Goal: Information Seeking & Learning: Learn about a topic

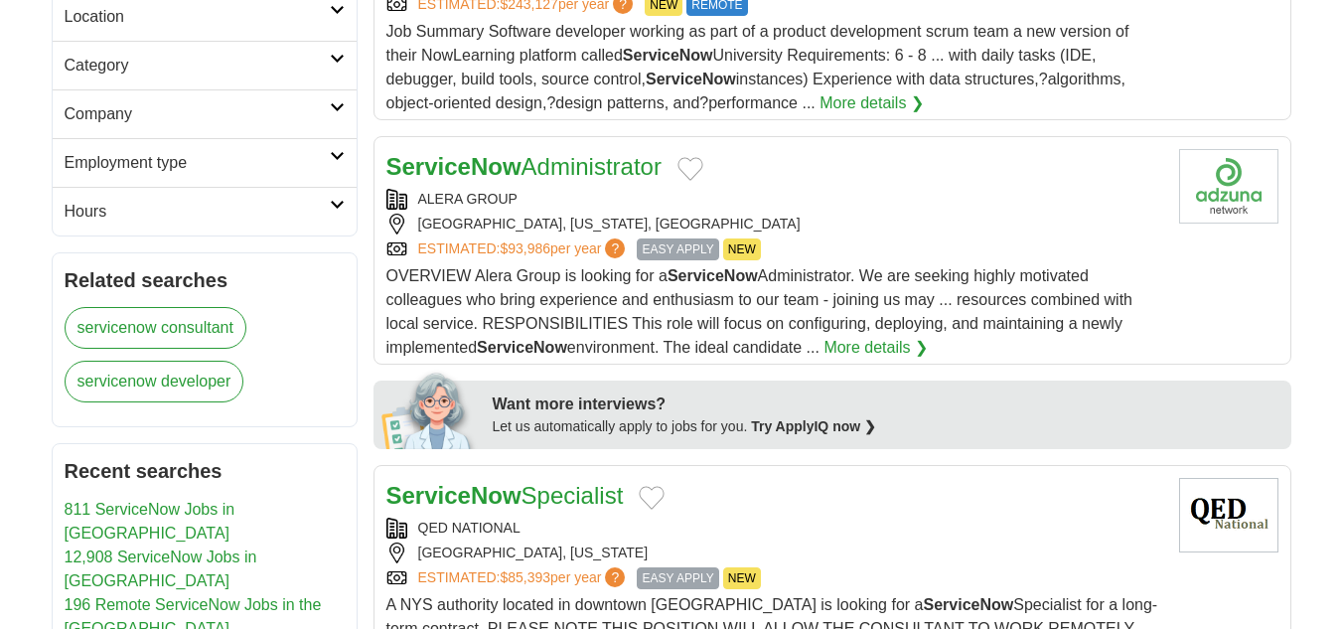
click at [683, 264] on div "OVERVIEW Alera Group is looking for a ServiceNow Administrator. We are seeking …" at bounding box center [775, 311] width 777 height 95
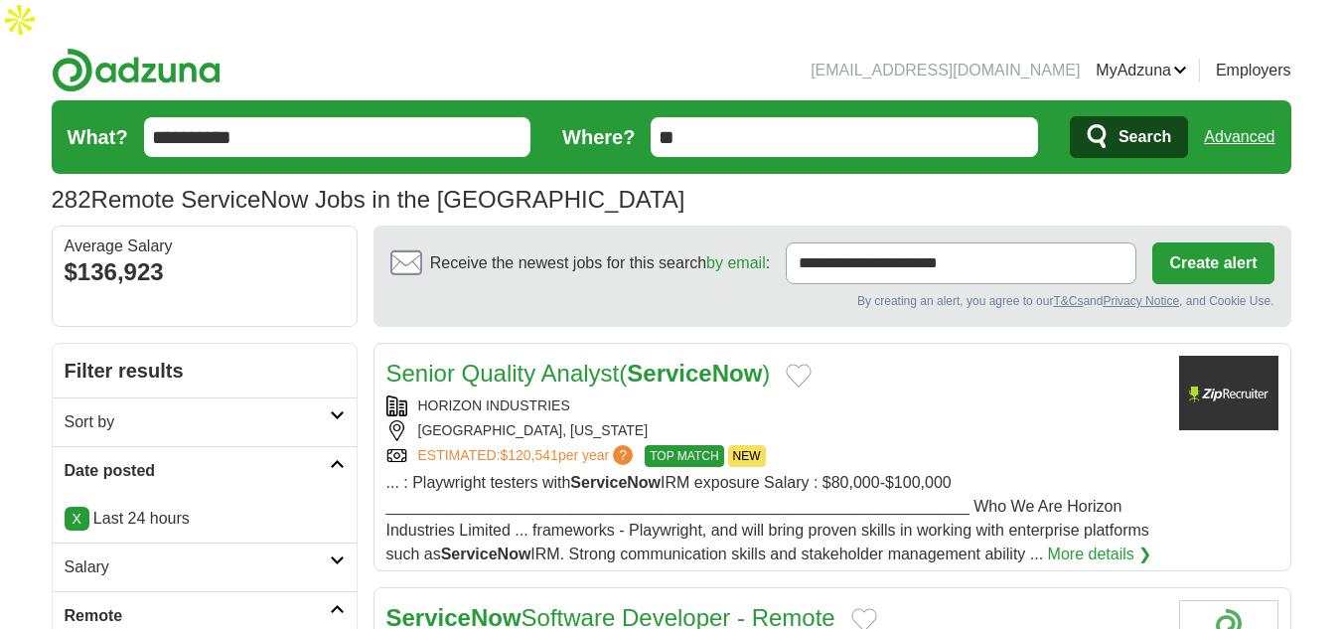
click at [1145, 117] on span "Search" at bounding box center [1145, 137] width 53 height 40
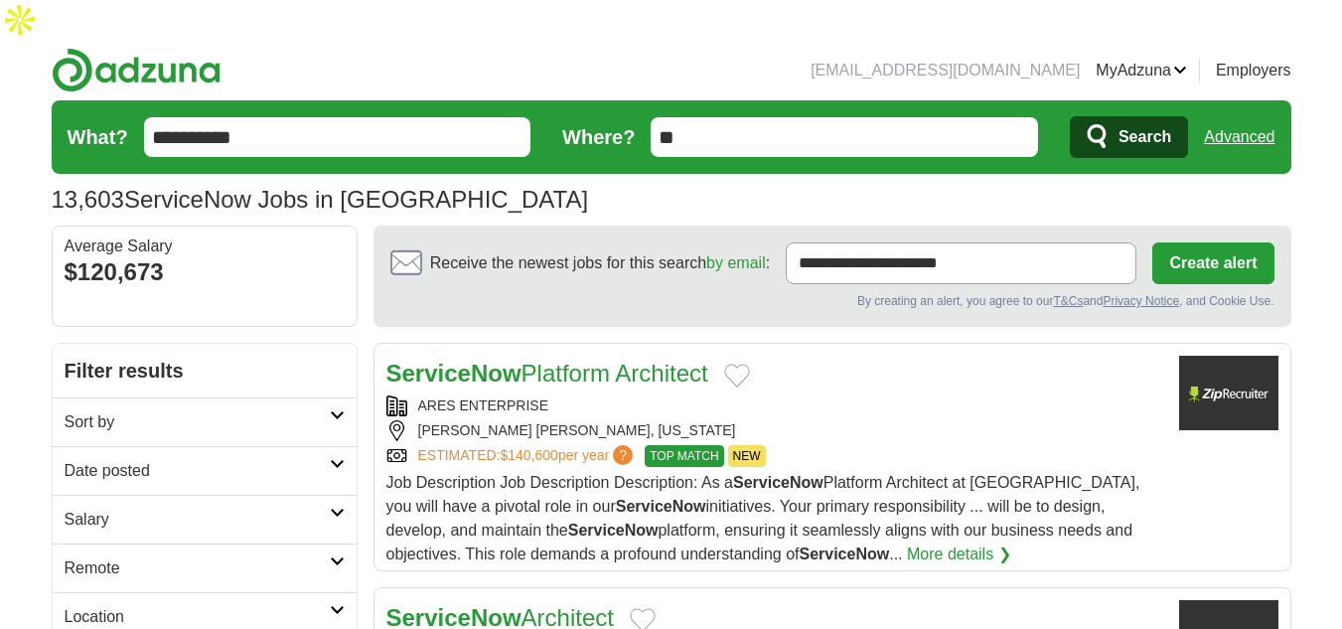
click at [161, 543] on link "Remote" at bounding box center [205, 567] width 304 height 49
click at [128, 556] on h2 "Remote" at bounding box center [197, 568] width 265 height 24
click at [126, 607] on link "Remote jobs" at bounding box center [109, 615] width 89 height 17
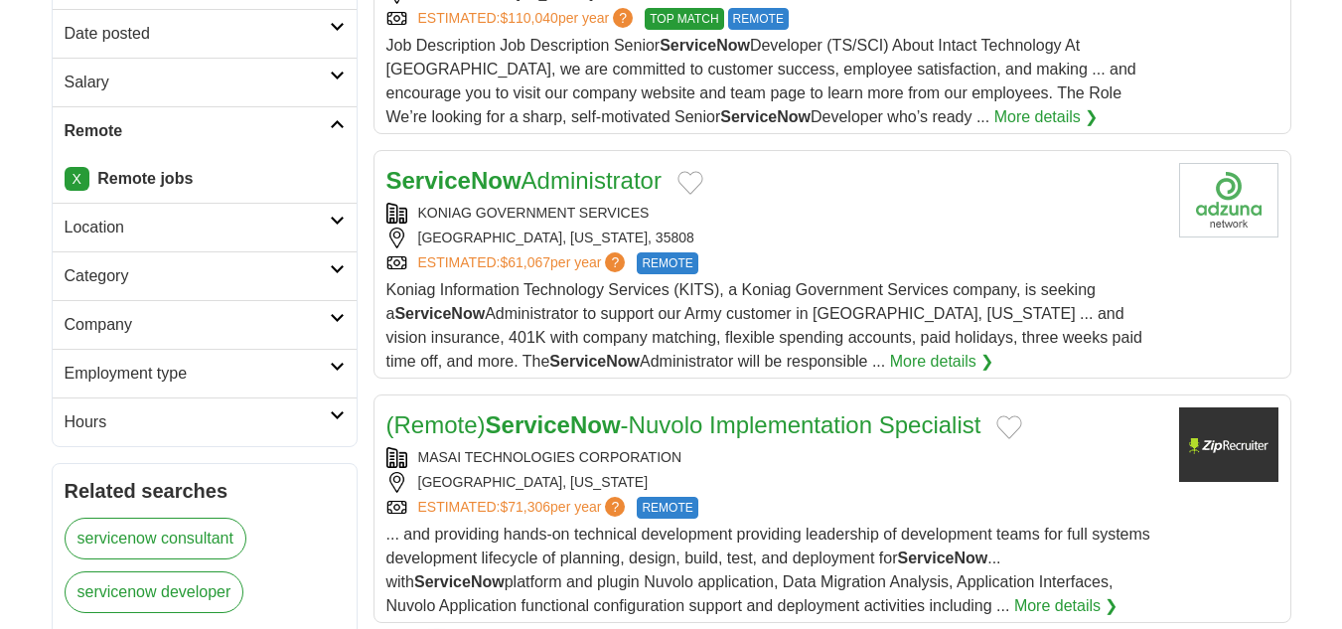
click at [118, 319] on h2 "Company" at bounding box center [197, 325] width 265 height 24
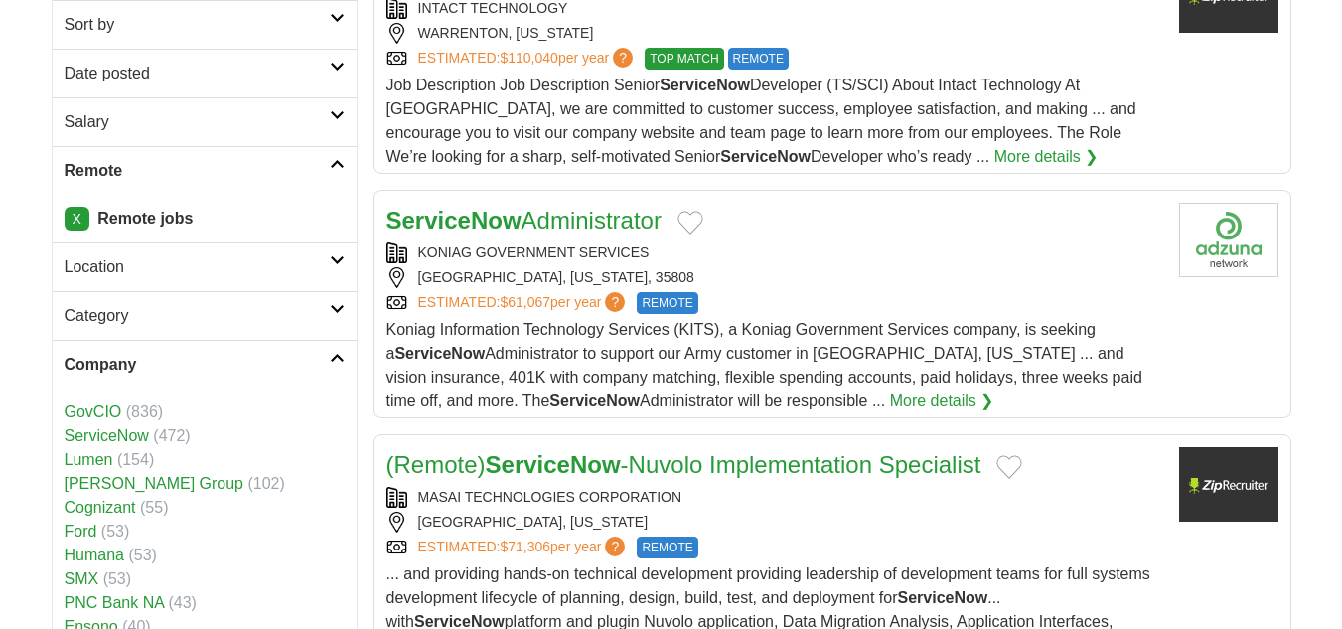
click at [111, 353] on h2 "Company" at bounding box center [197, 365] width 265 height 24
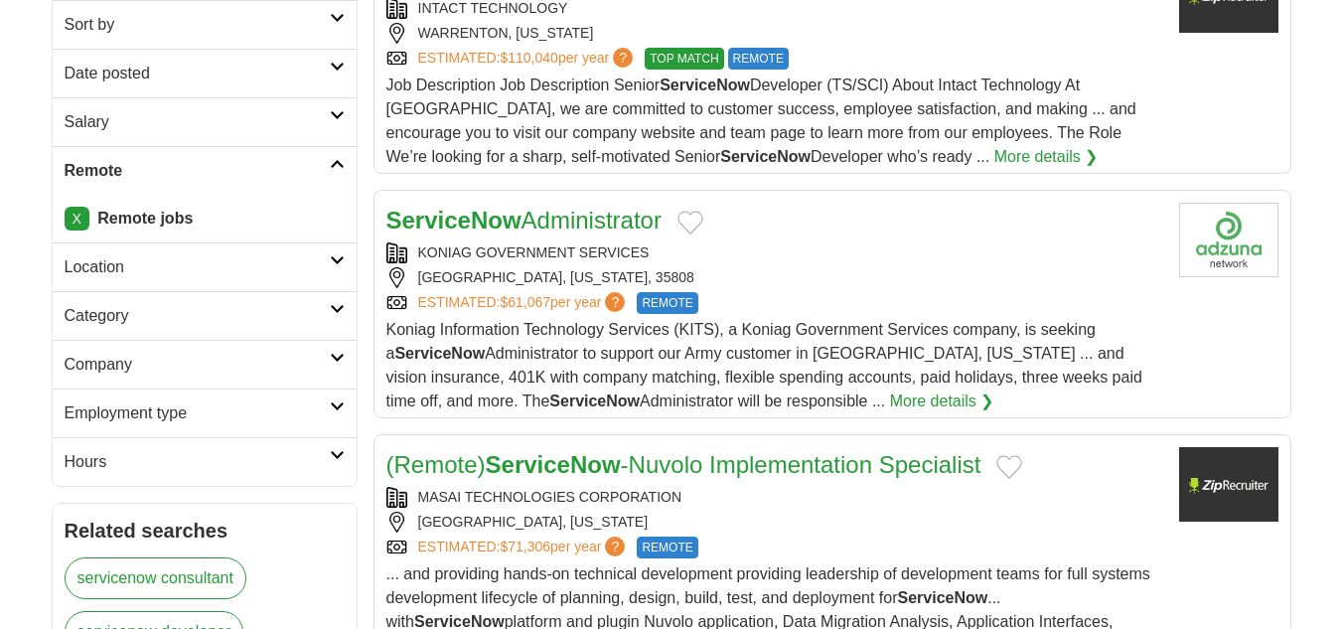
scroll to position [298, 0]
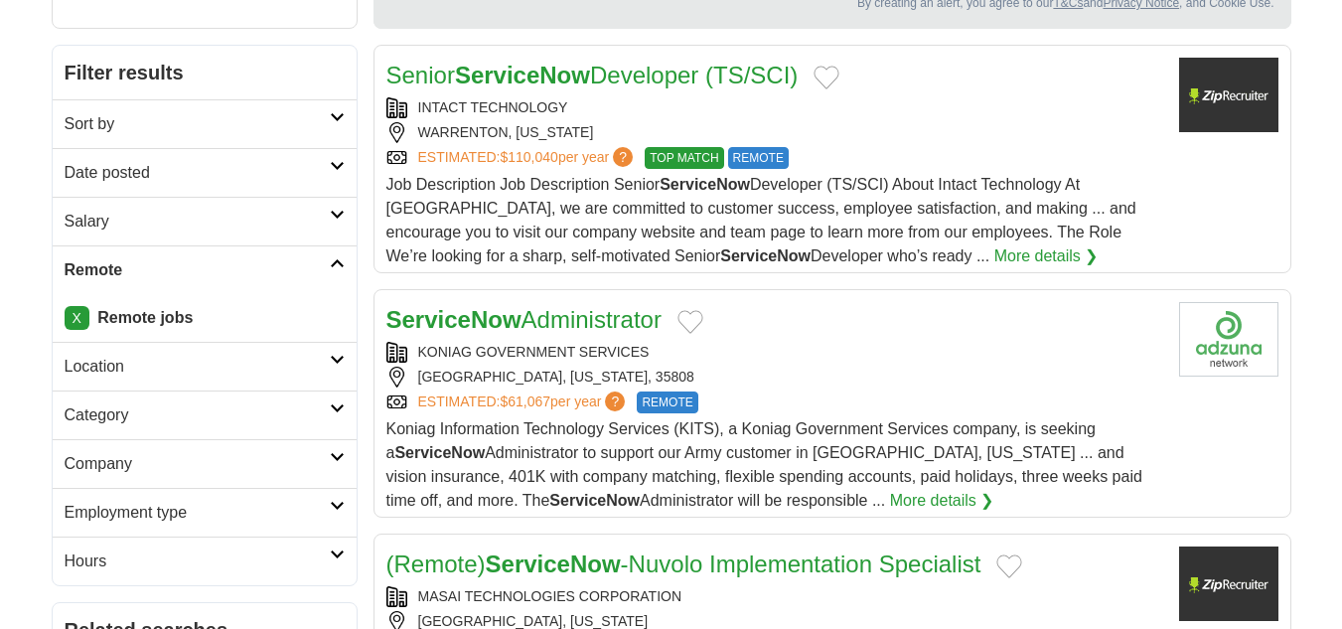
click at [125, 161] on h2 "Date posted" at bounding box center [197, 173] width 265 height 24
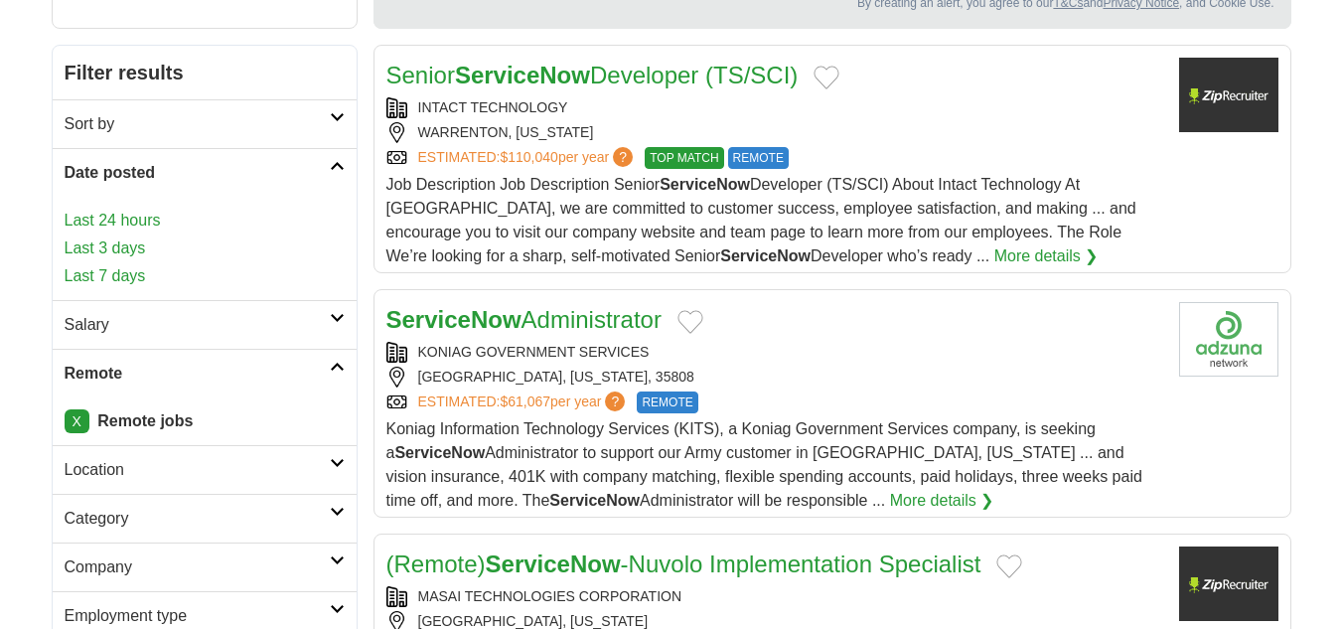
click at [129, 209] on link "Last 24 hours" at bounding box center [205, 221] width 280 height 24
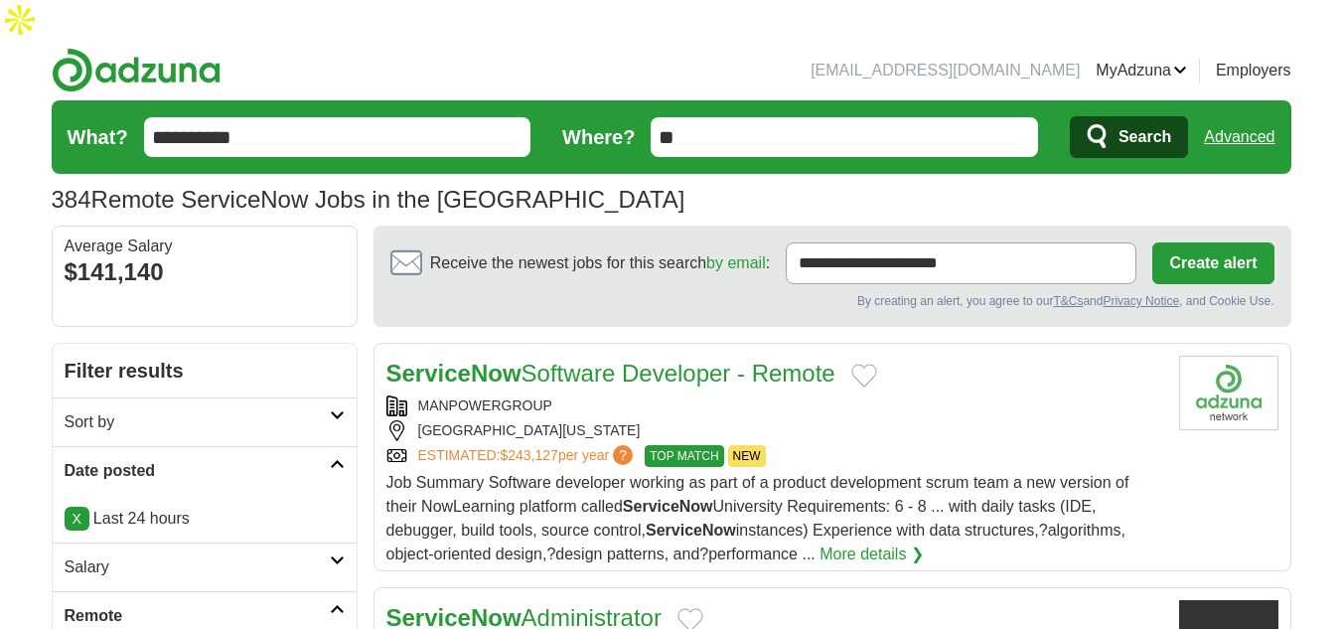
click at [542, 360] on link "ServiceNow Software Developer - Remote" at bounding box center [611, 373] width 449 height 27
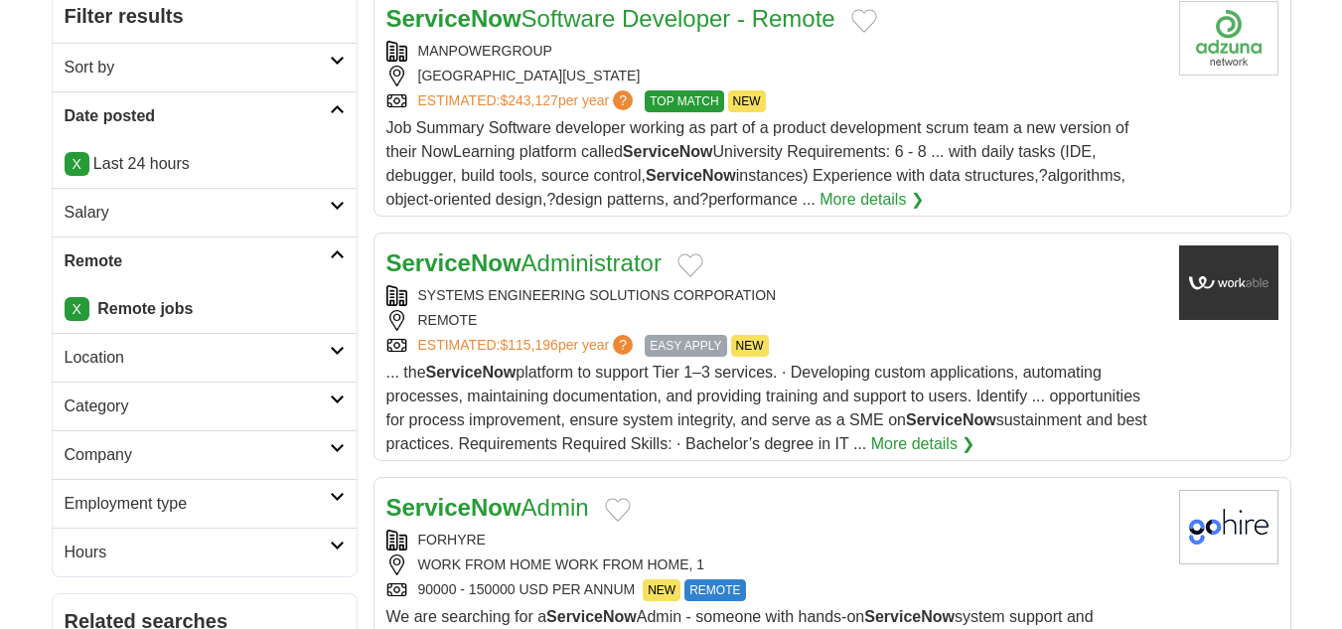
scroll to position [397, 0]
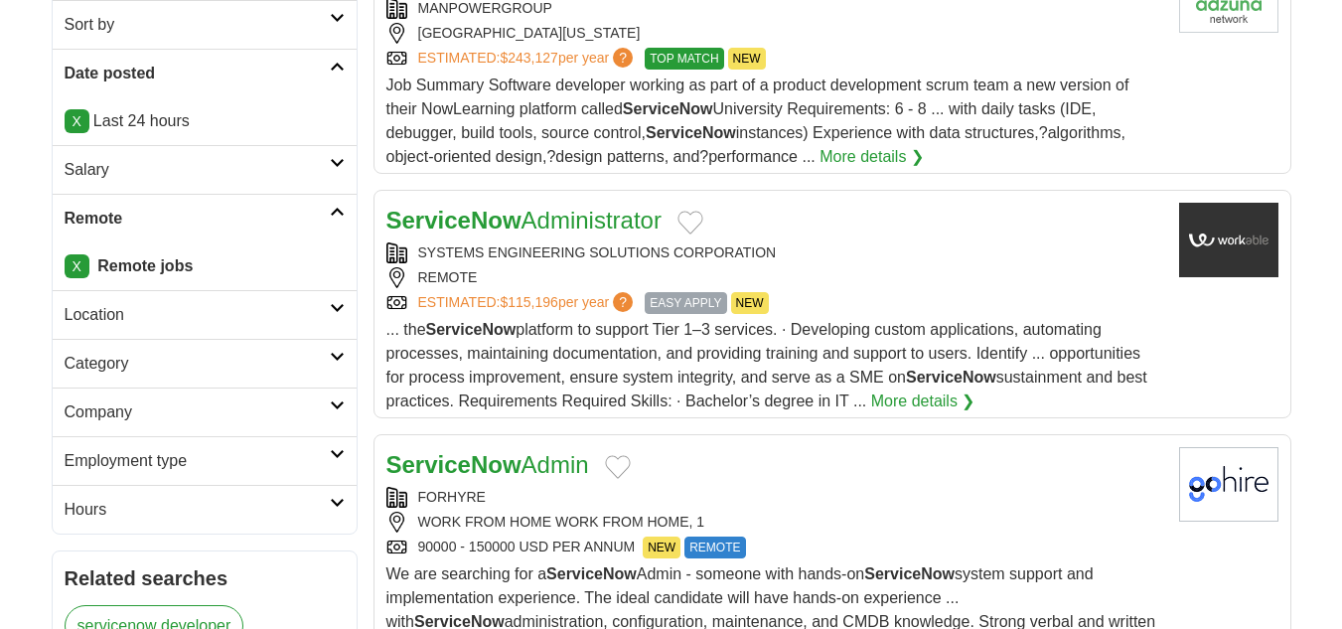
click at [575, 207] on link "ServiceNow Administrator" at bounding box center [524, 220] width 275 height 27
click at [847, 267] on div "REMOTE" at bounding box center [775, 277] width 777 height 21
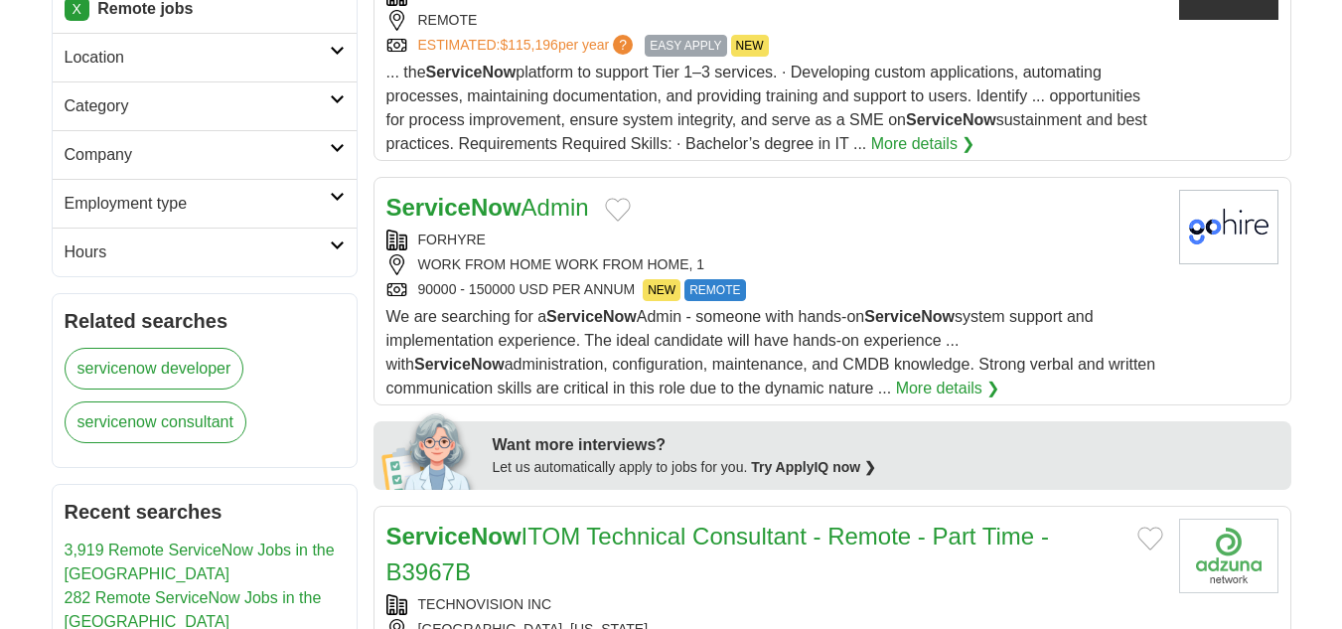
scroll to position [696, 0]
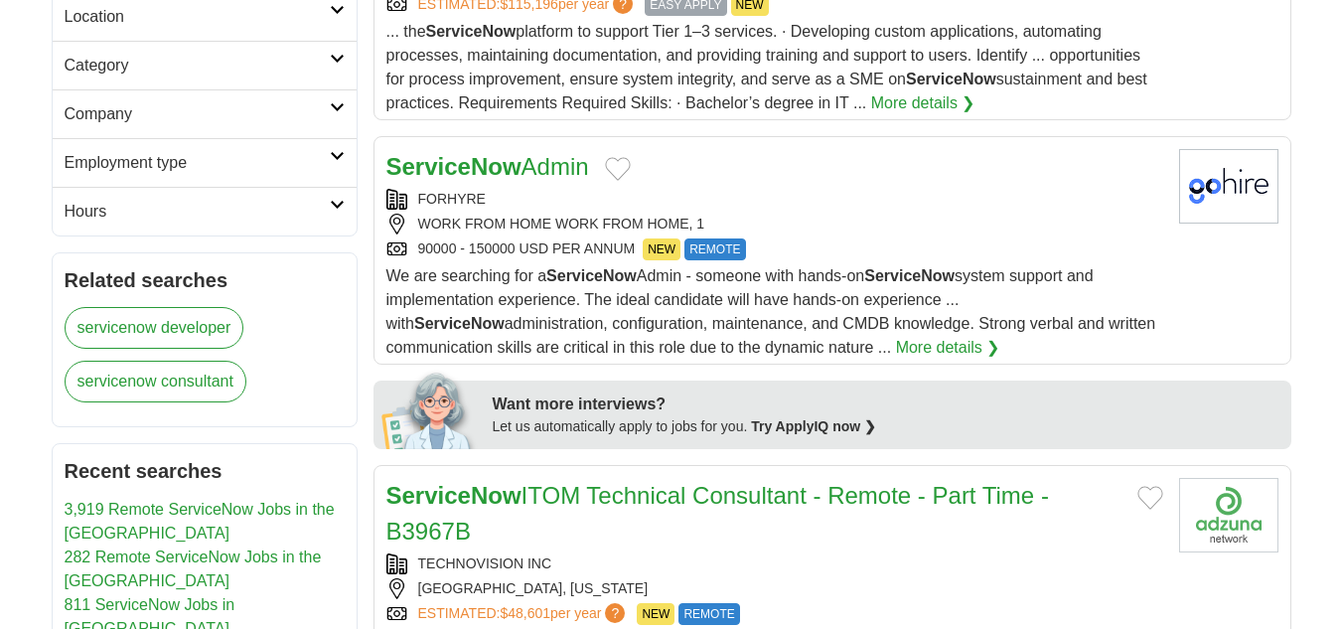
click at [508, 149] on div "ServiceNow Admin FORHYRE WORK FROM HOME WORK FROM HOME, 1 90000 - 150000 USD PE…" at bounding box center [775, 254] width 777 height 211
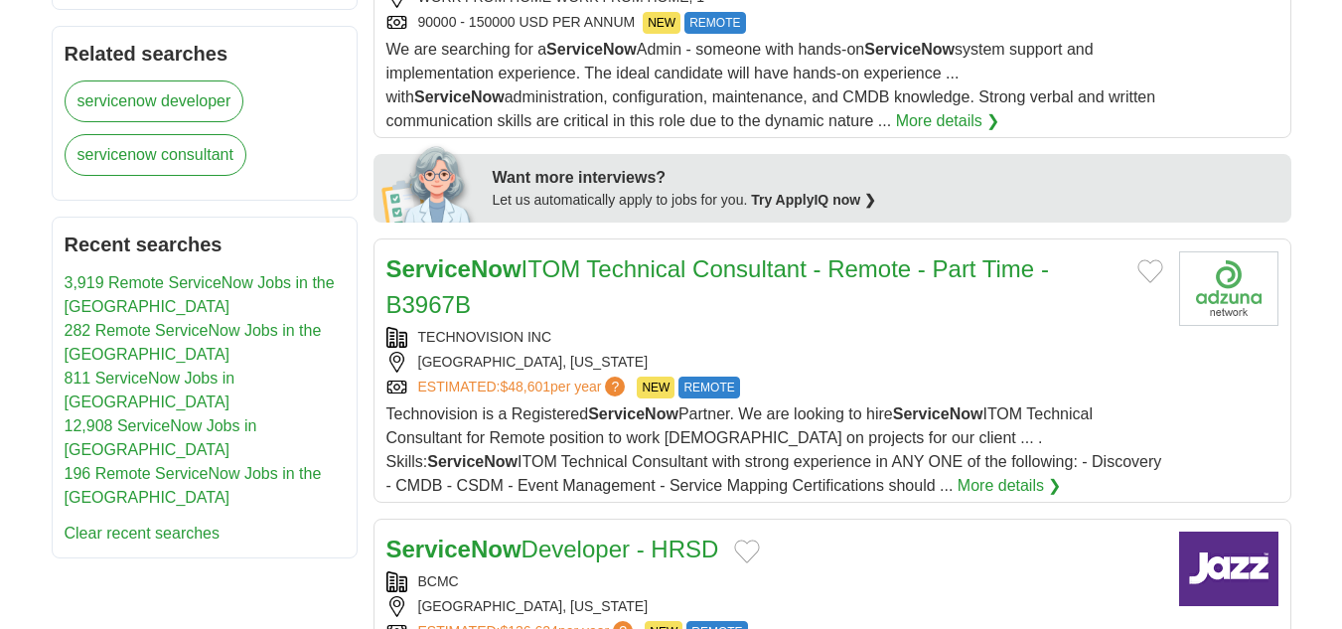
scroll to position [994, 0]
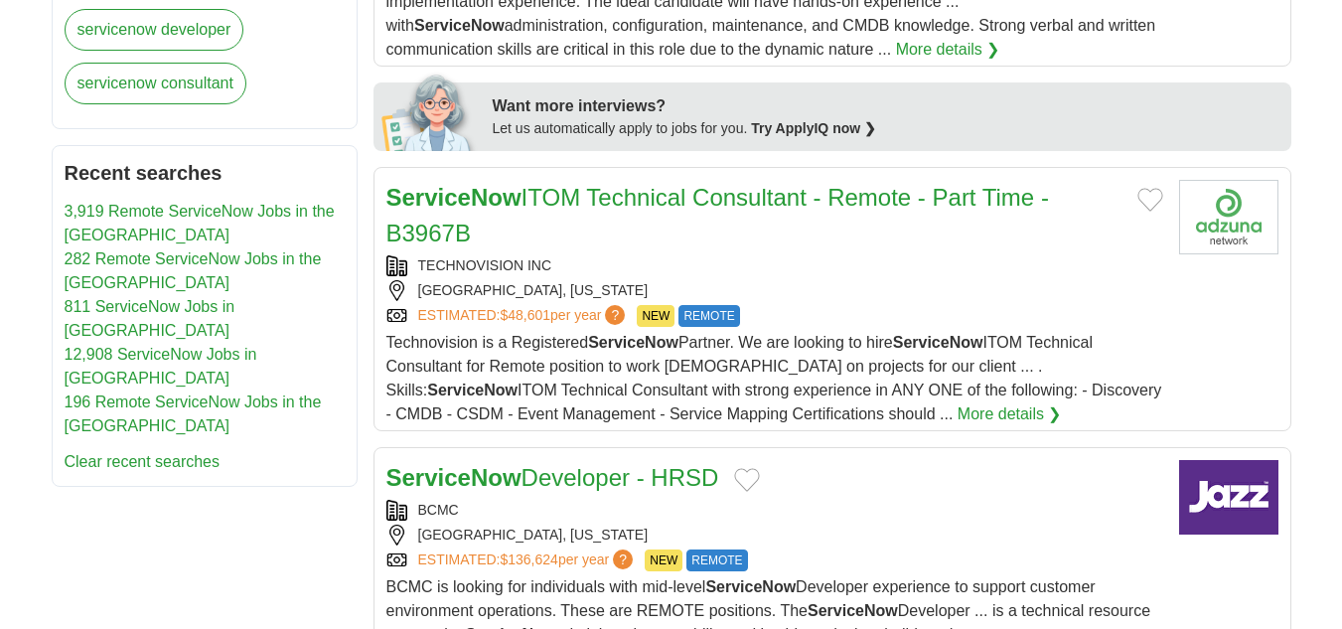
click at [604, 180] on h2 "ServiceNow ITOM Technical Consultant - Remote - Part Time - B3967B" at bounding box center [754, 216] width 735 height 72
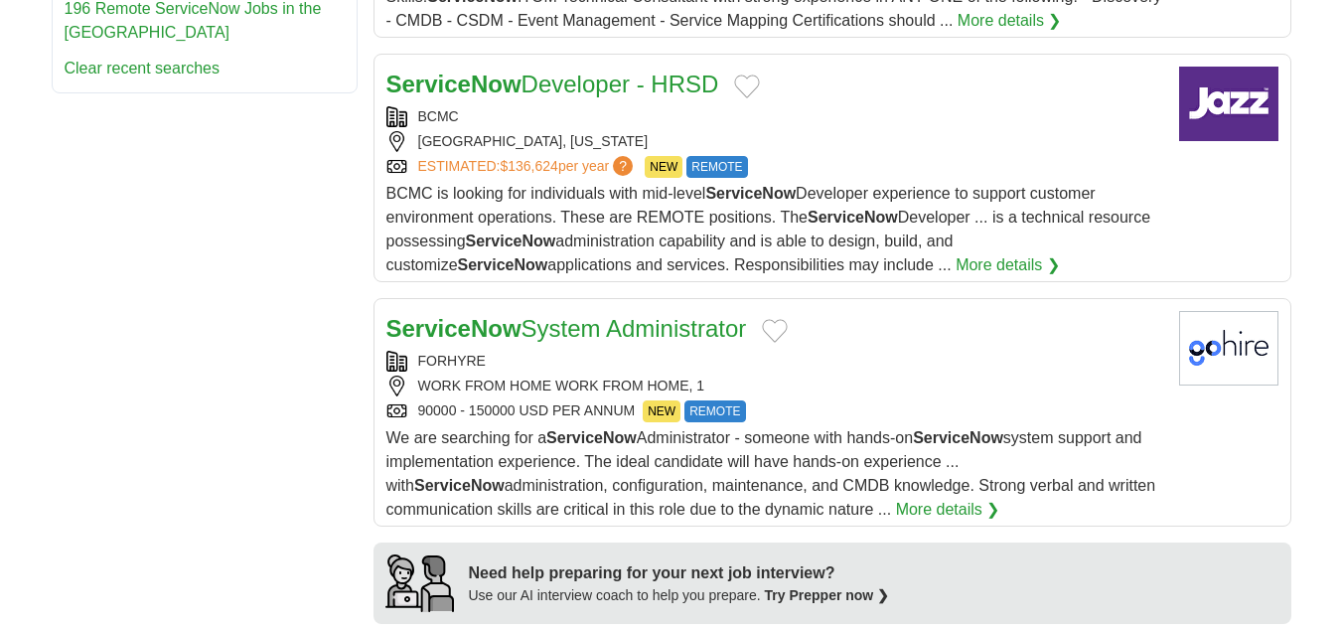
scroll to position [1391, 0]
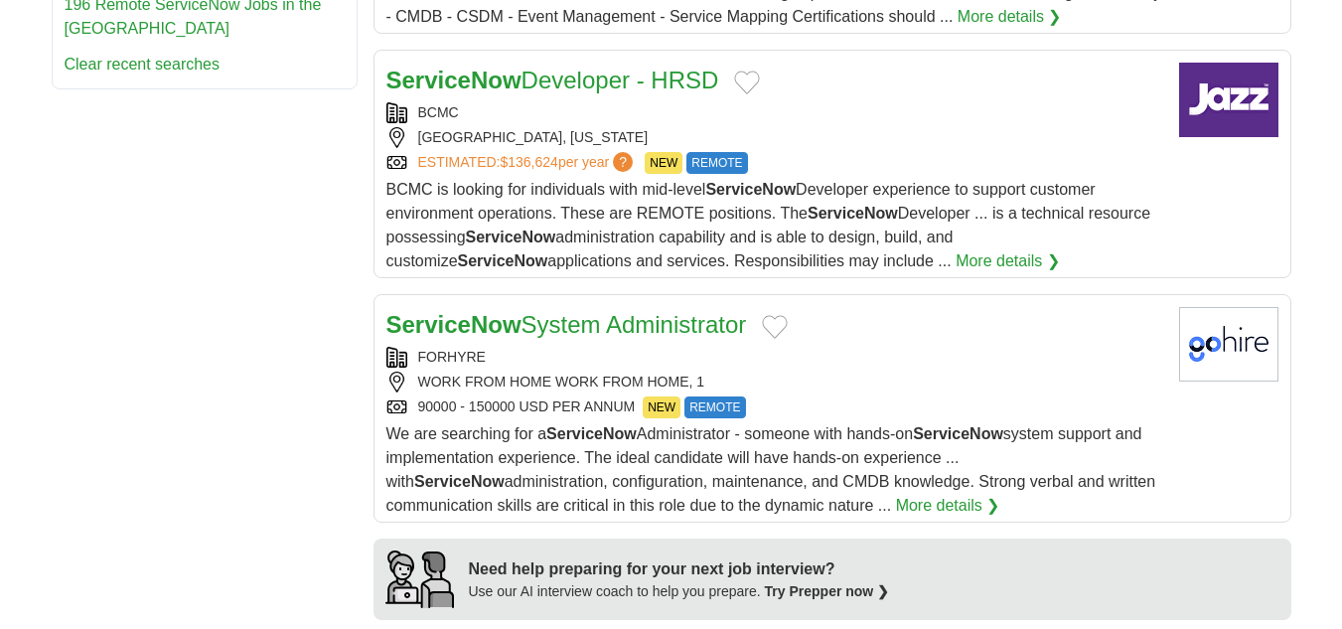
click at [548, 311] on link "ServiceNow System Administrator" at bounding box center [567, 324] width 361 height 27
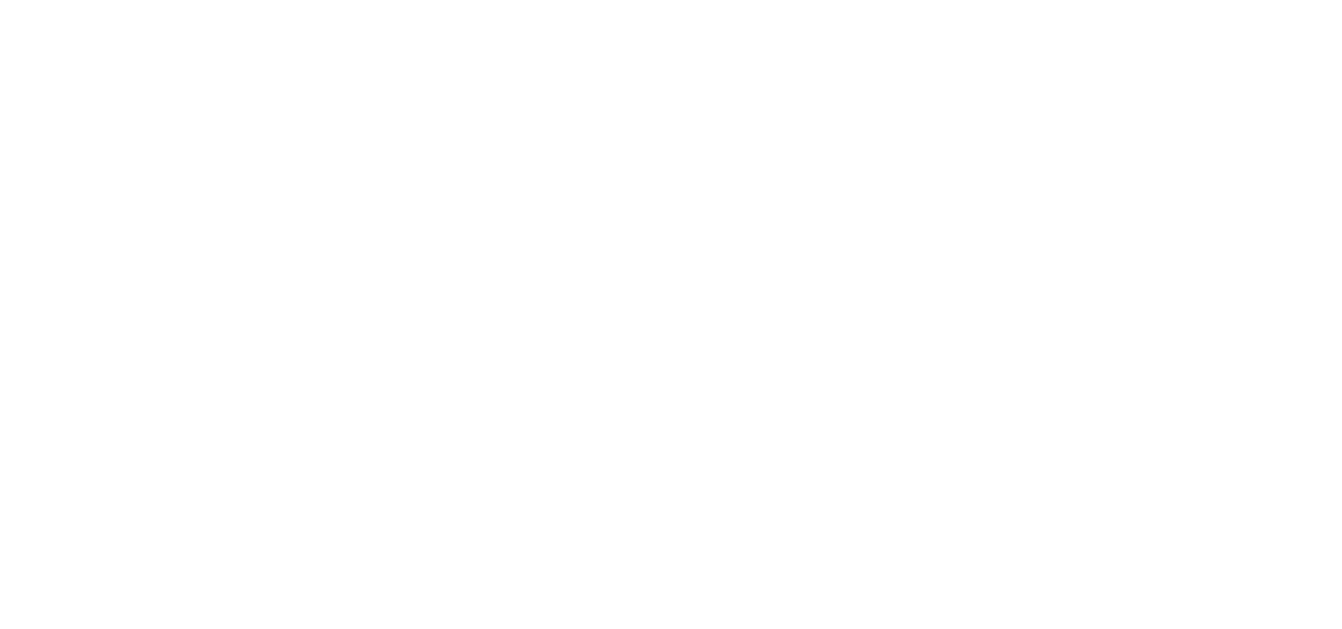
scroll to position [3180, 0]
